Goal: Find specific page/section: Find specific page/section

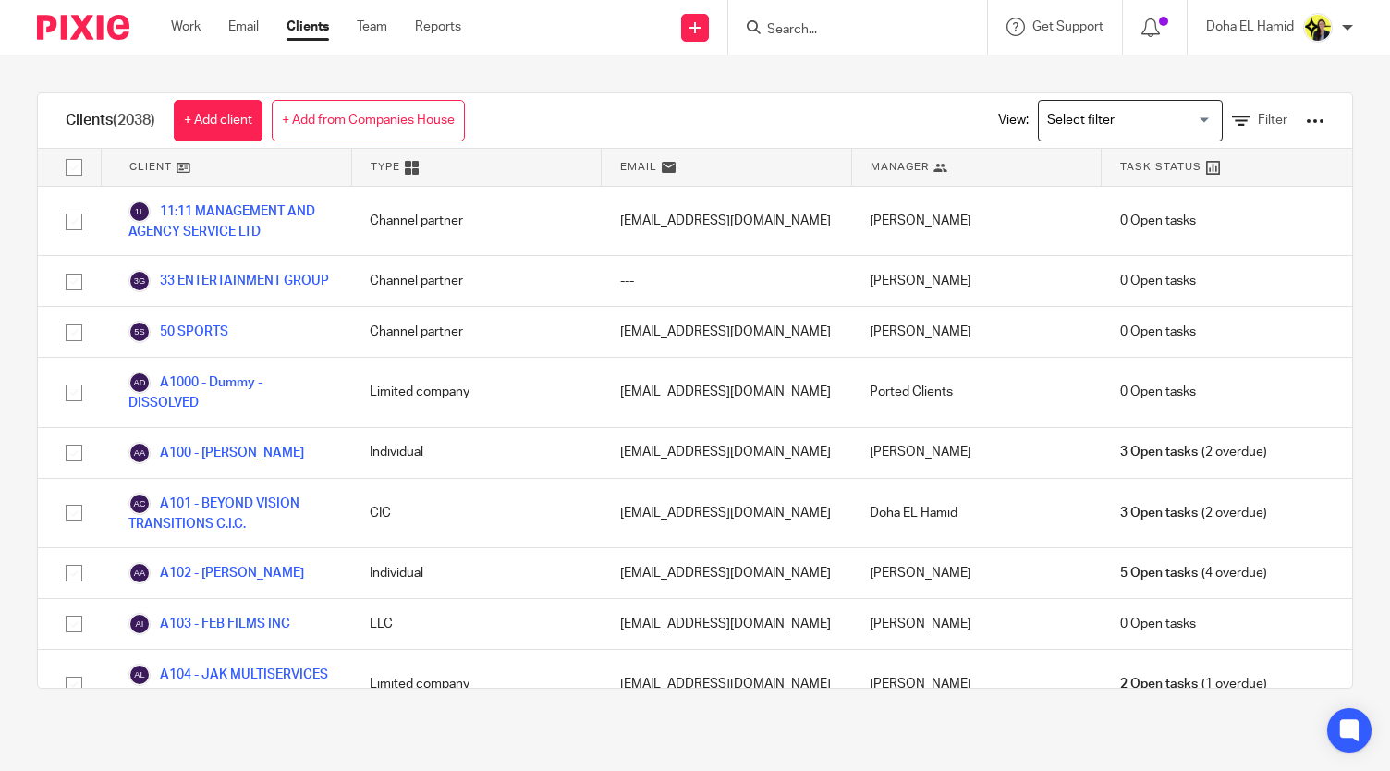
click at [904, 22] on input "Search" at bounding box center [848, 30] width 166 height 17
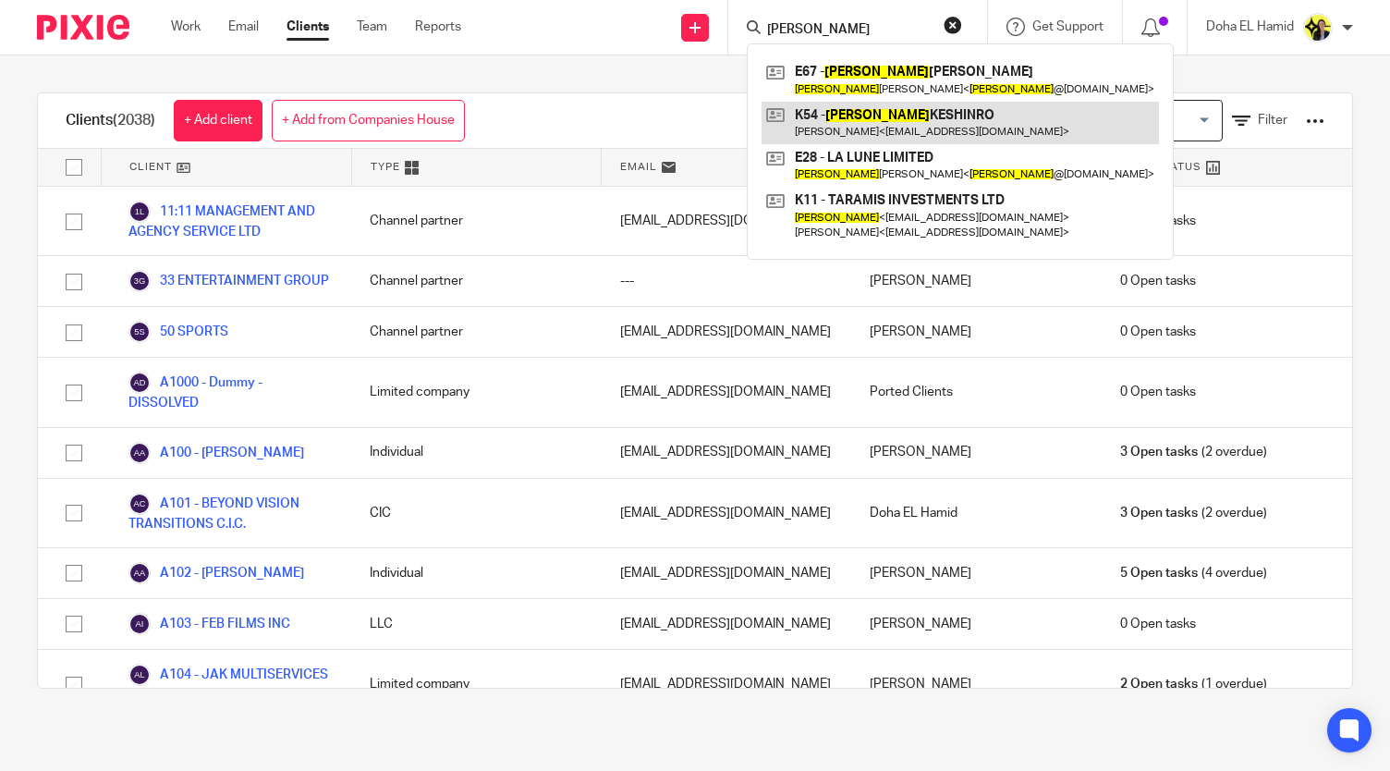
type input "[PERSON_NAME]"
click at [929, 109] on link at bounding box center [960, 123] width 397 height 43
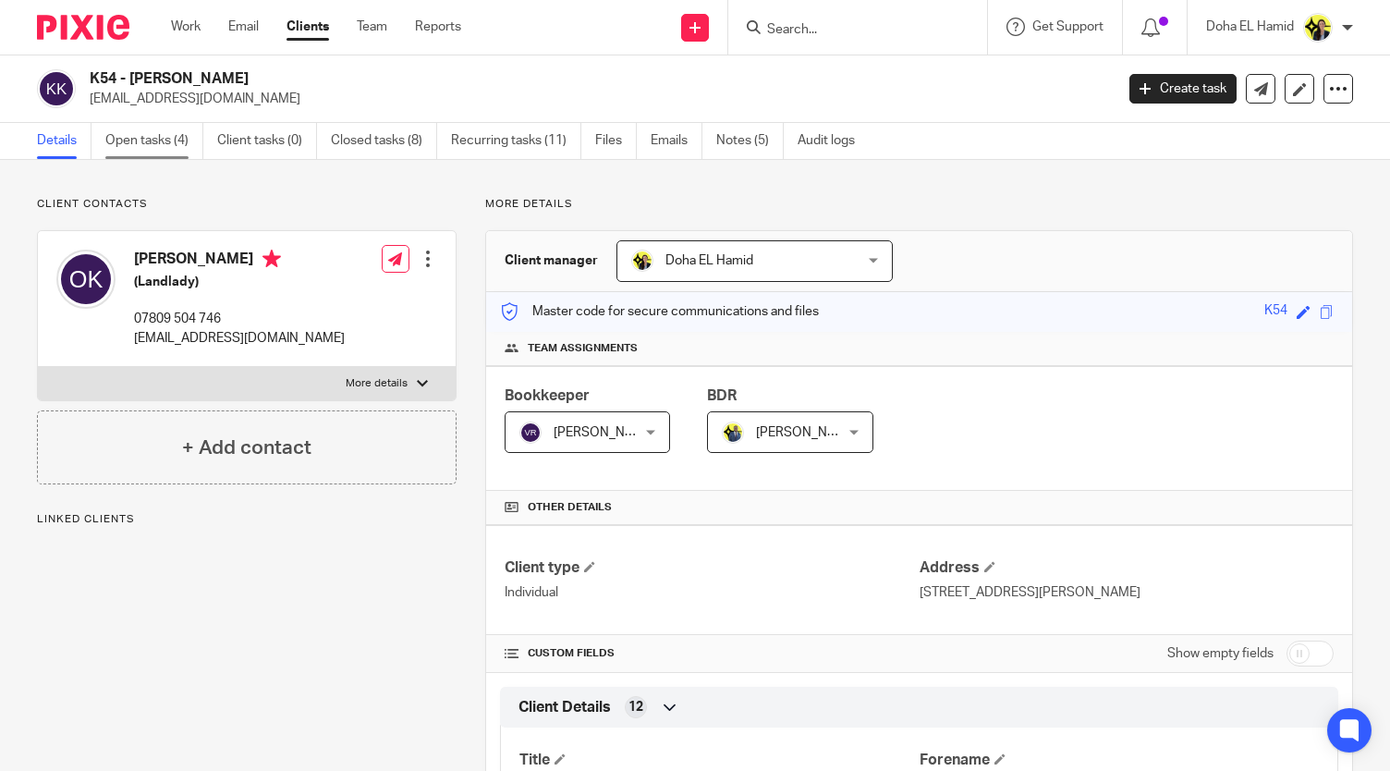
click at [194, 148] on link "Open tasks (4)" at bounding box center [154, 141] width 98 height 36
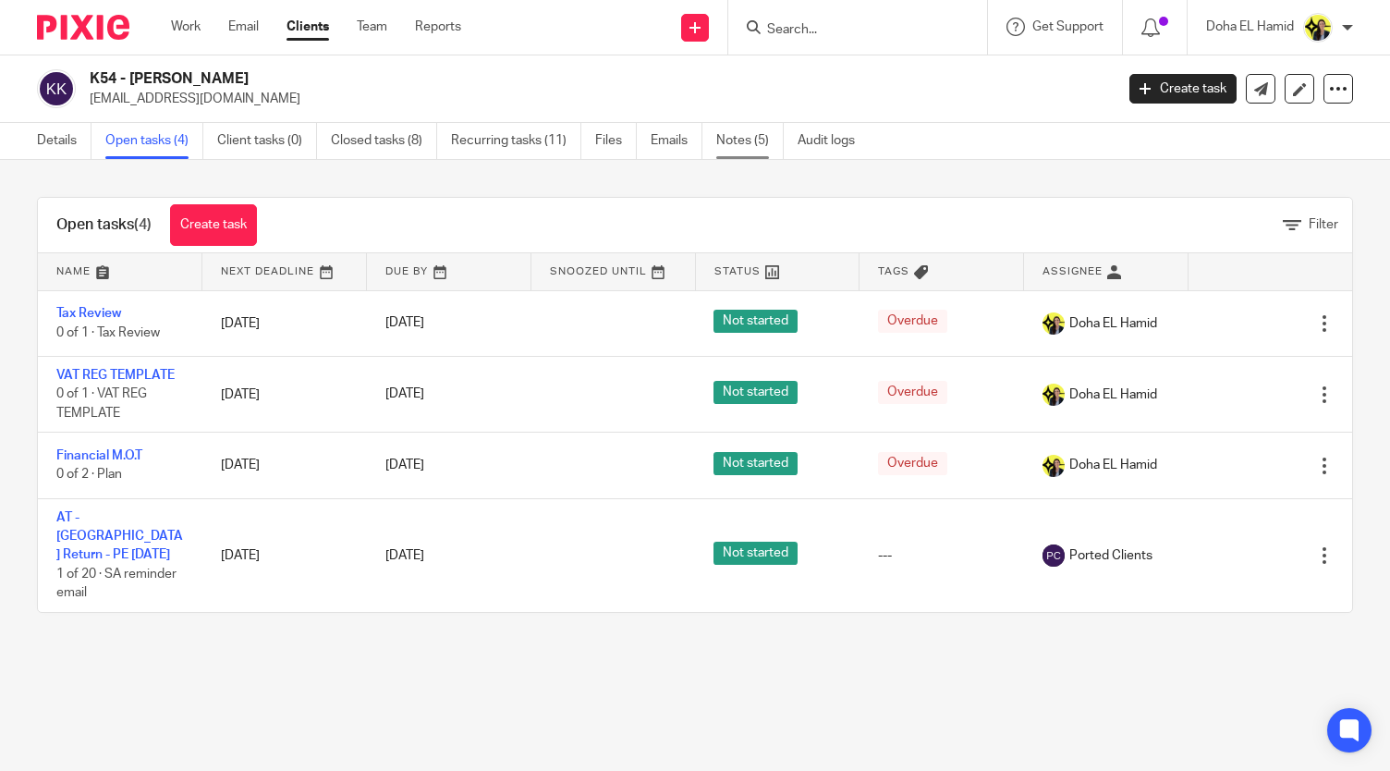
click at [745, 145] on link "Notes (5)" at bounding box center [749, 141] width 67 height 36
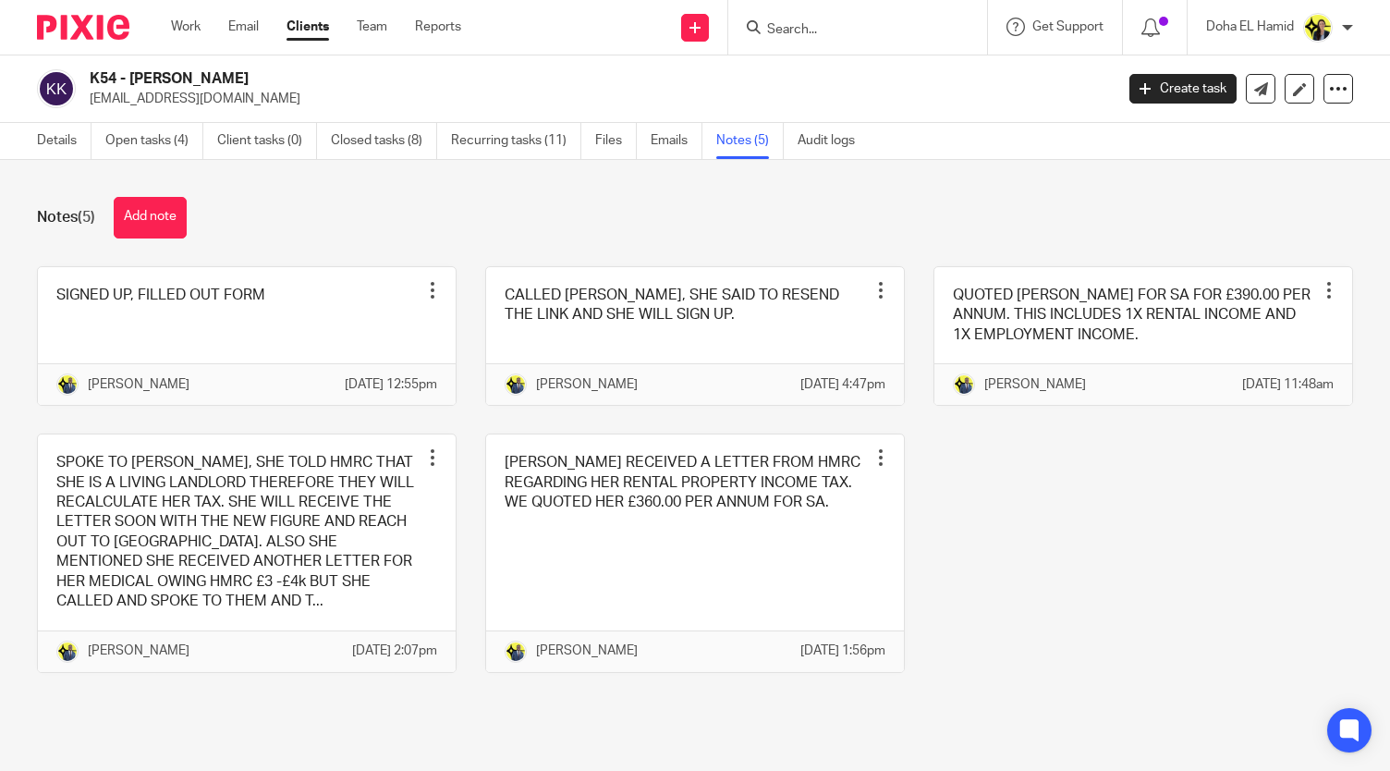
drag, startPoint x: 877, startPoint y: 223, endPoint x: 777, endPoint y: 209, distance: 100.8
click at [777, 209] on div "Notes (5) Add note" at bounding box center [695, 218] width 1316 height 42
click at [773, 24] on input "Search" at bounding box center [848, 30] width 166 height 17
type input "a74"
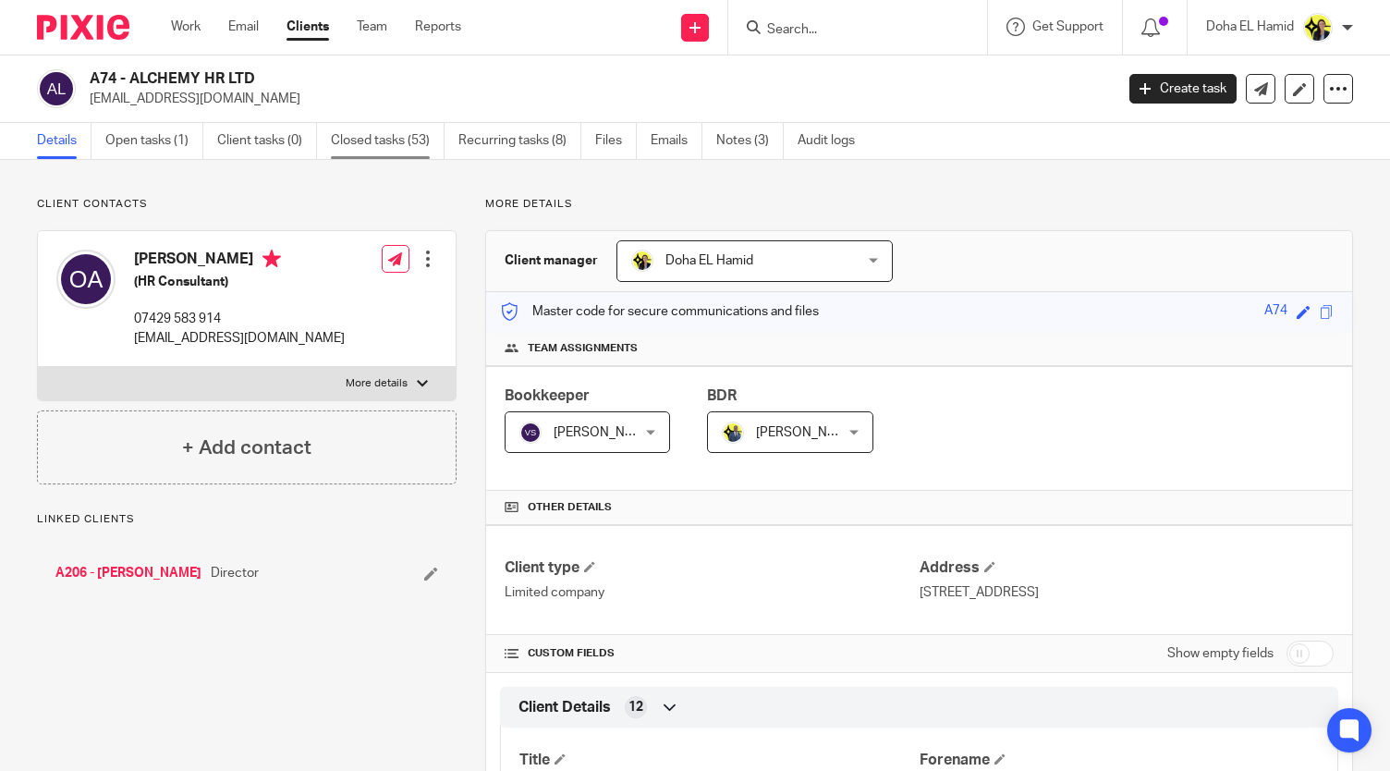
click at [353, 130] on link "Closed tasks (53)" at bounding box center [388, 141] width 114 height 36
